Goal: Transaction & Acquisition: Purchase product/service

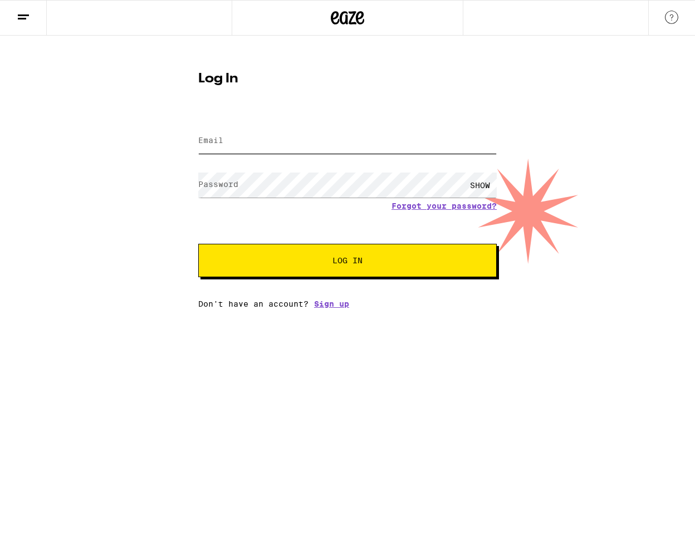
click at [253, 133] on input "Email" at bounding box center [347, 141] width 298 height 25
type input "[EMAIL_ADDRESS][DOMAIN_NAME]"
